Goal: Communication & Community: Answer question/provide support

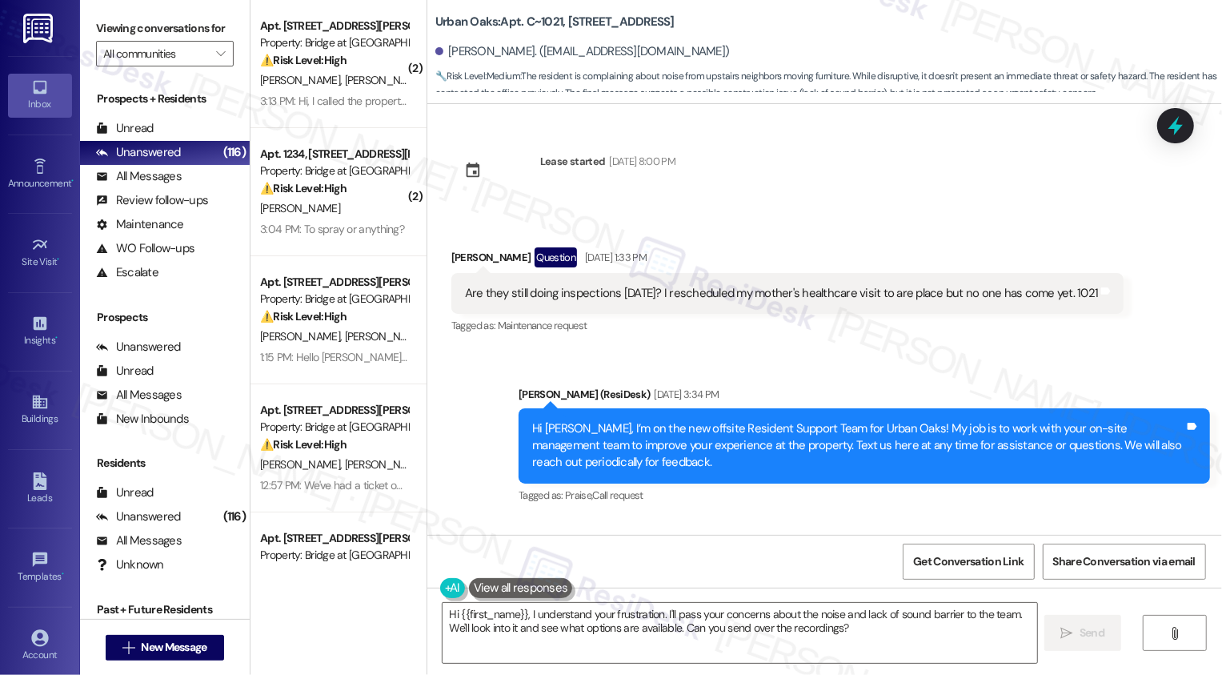
scroll to position [7231, 0]
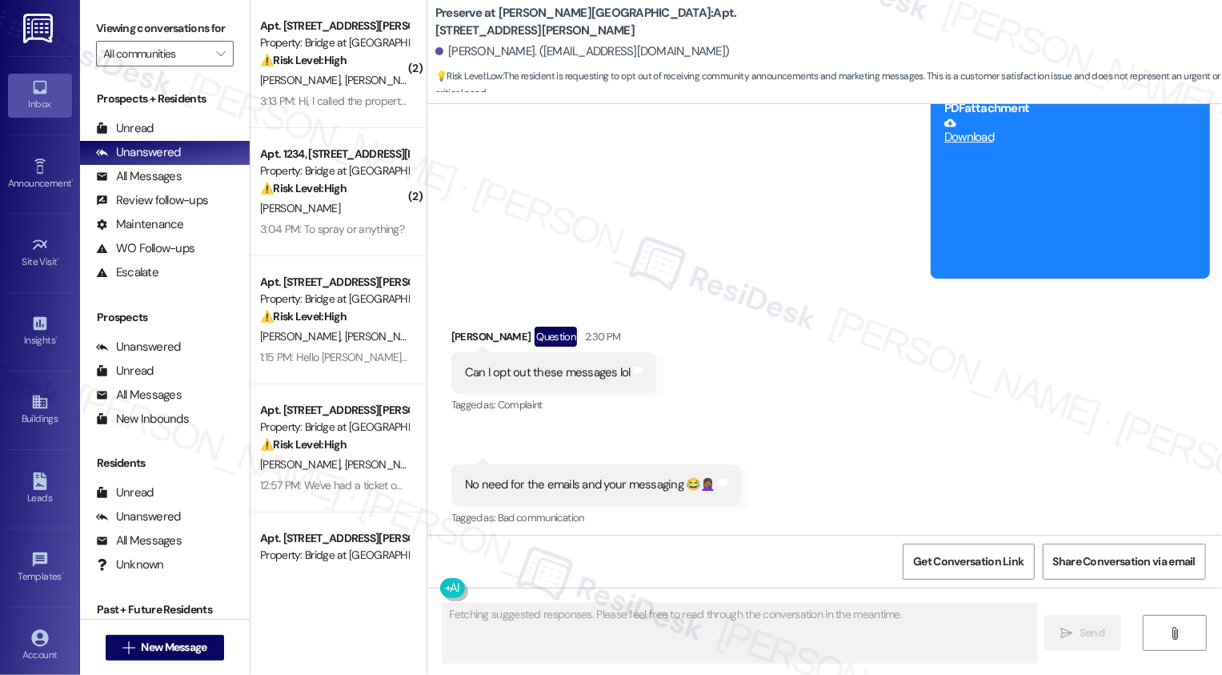
scroll to position [13816, 0]
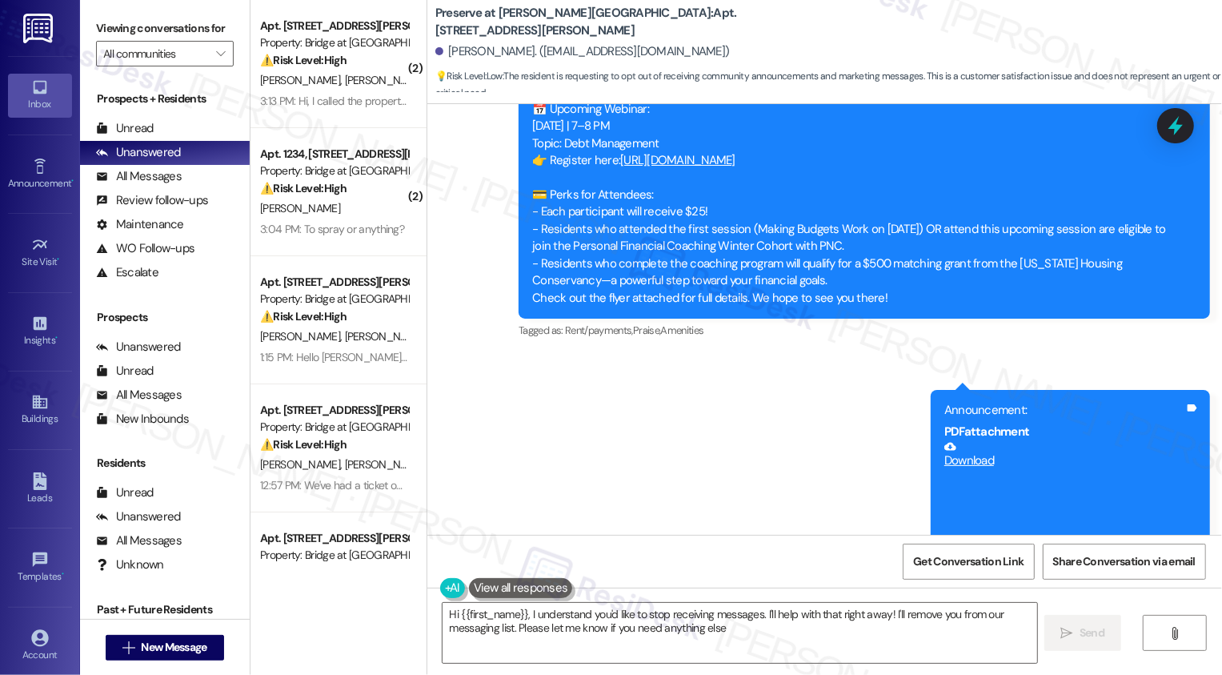
type textarea "Hi {{first_name}}, I understand you'd like to stop receiving messages. I'll hel…"
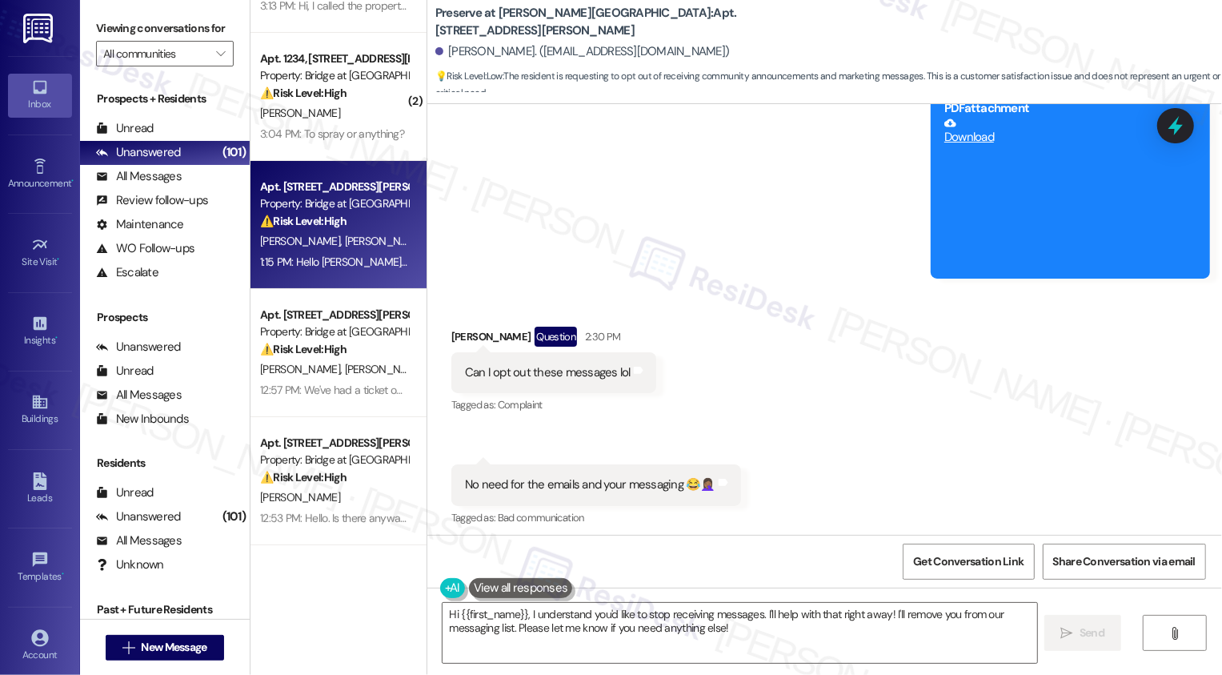
scroll to position [0, 0]
